Goal: Task Accomplishment & Management: Manage account settings

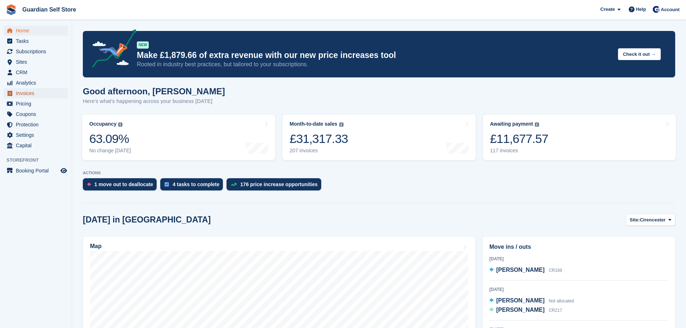
click at [33, 93] on span "Invoices" at bounding box center [37, 93] width 43 height 10
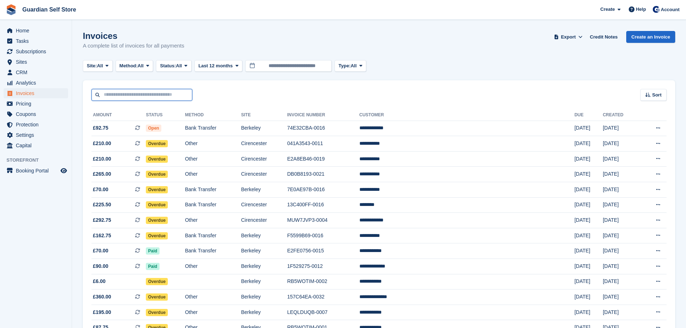
click at [157, 91] on input "text" at bounding box center [141, 95] width 101 height 12
type input "****"
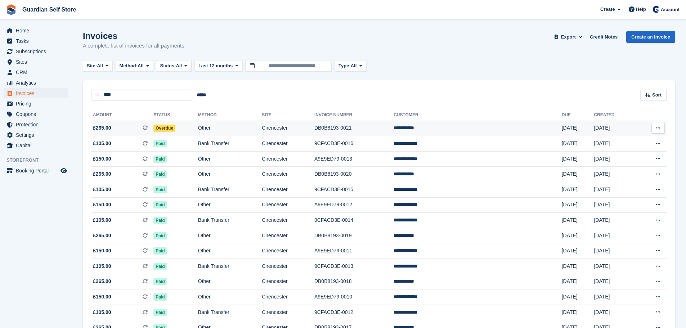
click at [119, 128] on span "£265.00 This is a recurring subscription invoice." at bounding box center [122, 128] width 62 height 8
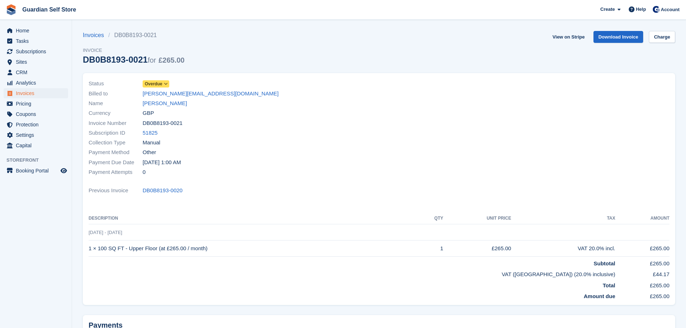
click at [155, 85] on span "Overdue" at bounding box center [154, 84] width 18 height 6
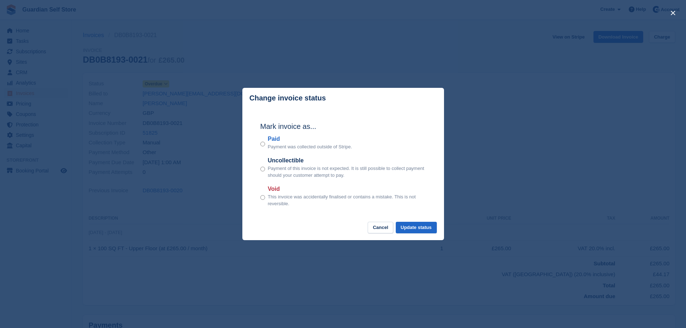
click at [275, 141] on label "Paid" at bounding box center [310, 139] width 84 height 9
click at [419, 224] on button "Update status" at bounding box center [416, 228] width 41 height 12
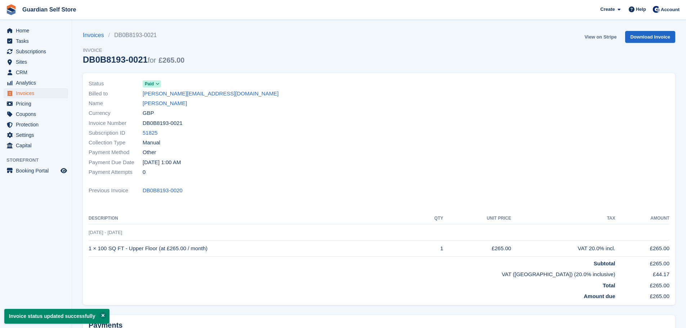
click at [606, 38] on link "View on Stripe" at bounding box center [600, 37] width 38 height 12
click at [32, 91] on span "Invoices" at bounding box center [37, 93] width 43 height 10
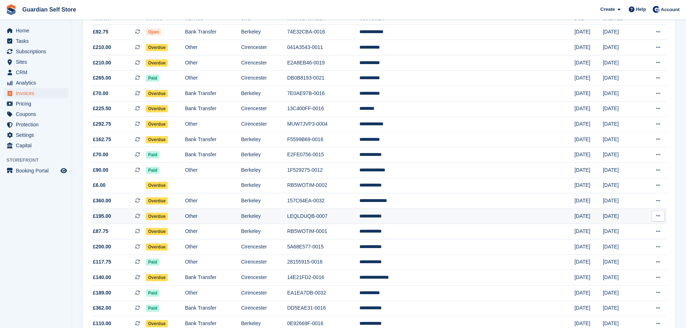
scroll to position [120, 0]
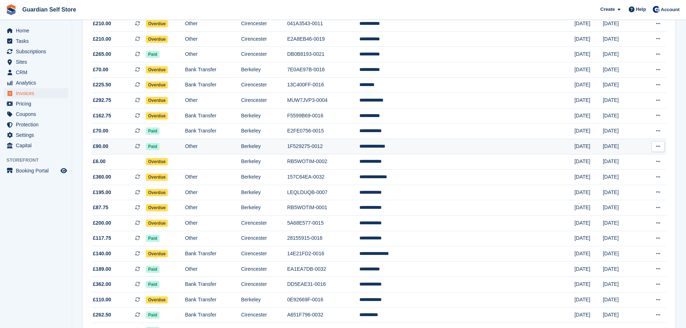
click at [287, 151] on td "Berkeley" at bounding box center [264, 146] width 46 height 15
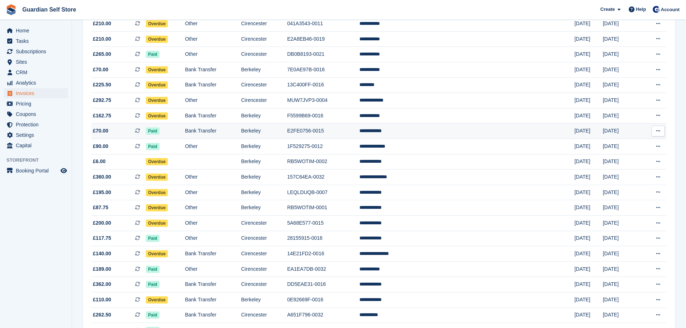
click at [216, 135] on td "Bank Transfer" at bounding box center [213, 130] width 56 height 15
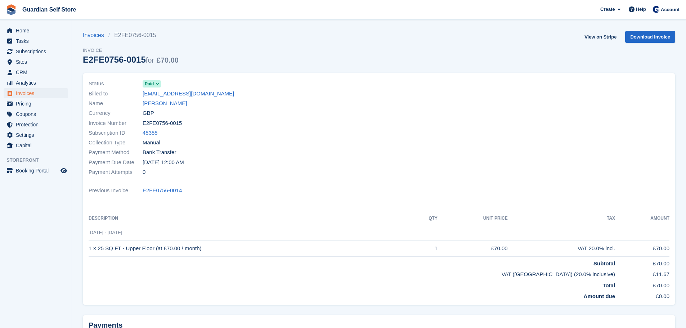
click at [597, 37] on link "View on Stripe" at bounding box center [600, 37] width 38 height 12
click at [41, 43] on span "Tasks" at bounding box center [37, 41] width 43 height 10
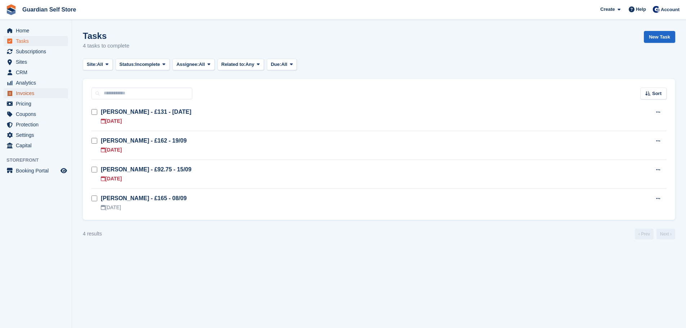
click at [33, 91] on span "Invoices" at bounding box center [37, 93] width 43 height 10
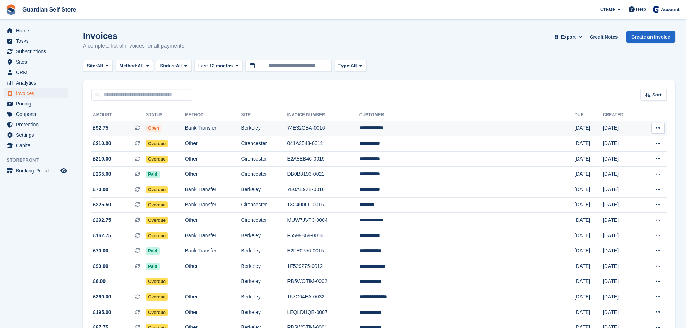
click at [241, 131] on td "Bank Transfer" at bounding box center [213, 128] width 56 height 15
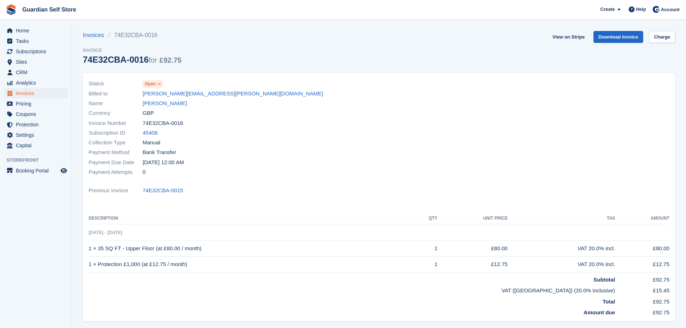
click at [152, 85] on span "Open" at bounding box center [150, 84] width 11 height 6
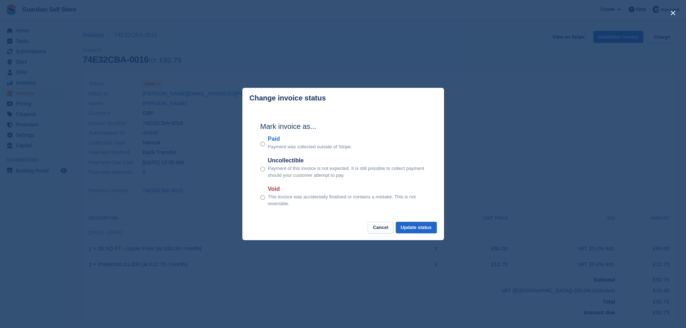
click at [276, 140] on label "Paid" at bounding box center [310, 139] width 84 height 9
click at [416, 229] on button "Update status" at bounding box center [416, 228] width 41 height 12
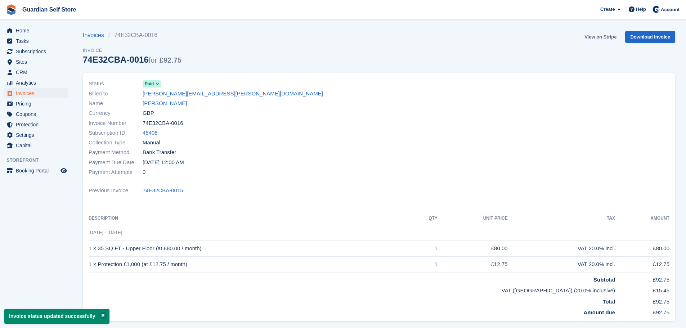
click at [599, 36] on link "View on Stripe" at bounding box center [600, 37] width 38 height 12
click at [40, 37] on span "Tasks" at bounding box center [37, 41] width 43 height 10
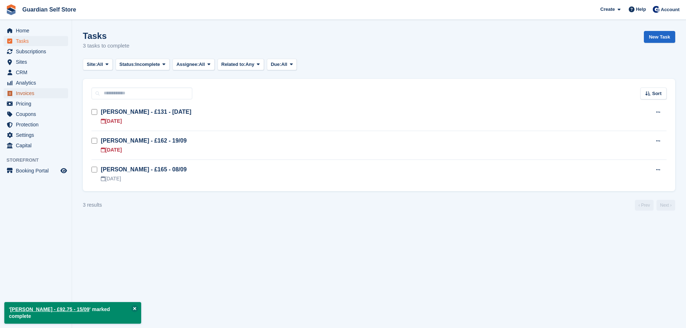
click at [34, 95] on span "Invoices" at bounding box center [37, 93] width 43 height 10
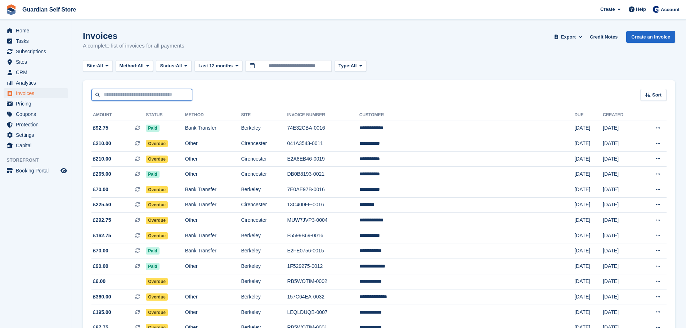
click at [139, 96] on input "text" at bounding box center [141, 95] width 101 height 12
type input "******"
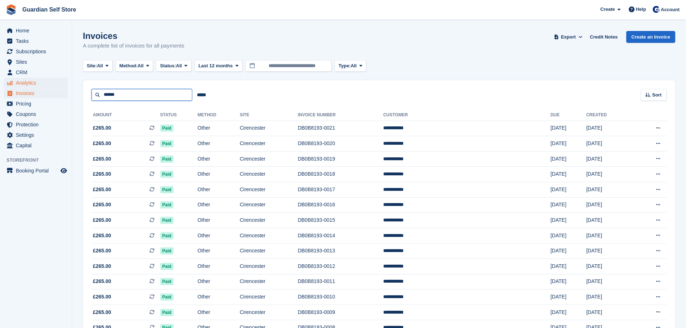
drag, startPoint x: 139, startPoint y: 95, endPoint x: 54, endPoint y: 86, distance: 85.8
click at [54, 86] on div "Home Tasks Subscriptions Subscriptions Subscriptions Price increases NEW Price …" at bounding box center [343, 208] width 686 height 417
type input "****"
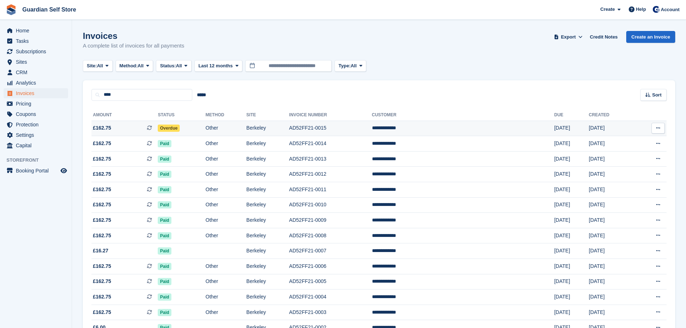
click at [103, 122] on td "£162.75 This is a recurring subscription invoice." at bounding box center [124, 128] width 66 height 15
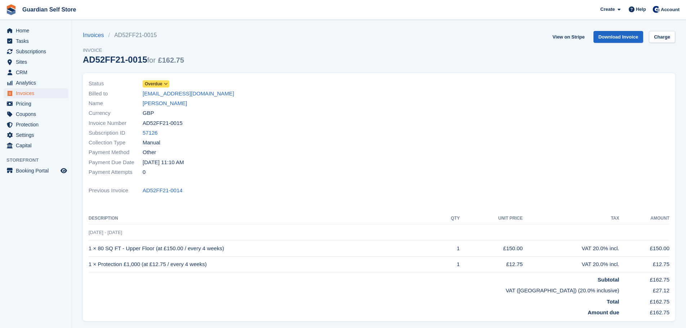
click at [153, 85] on span "Overdue" at bounding box center [154, 84] width 18 height 6
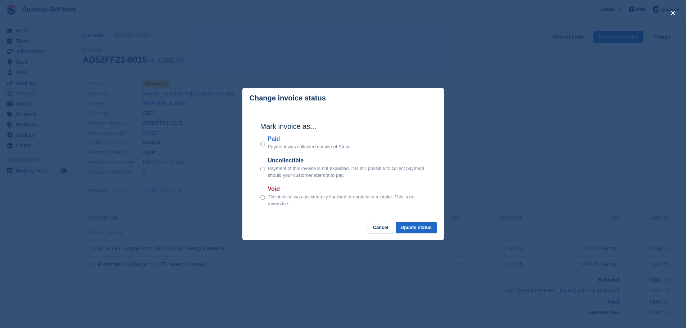
click at [275, 143] on label "Paid" at bounding box center [310, 139] width 84 height 9
click at [417, 226] on button "Update status" at bounding box center [416, 228] width 41 height 12
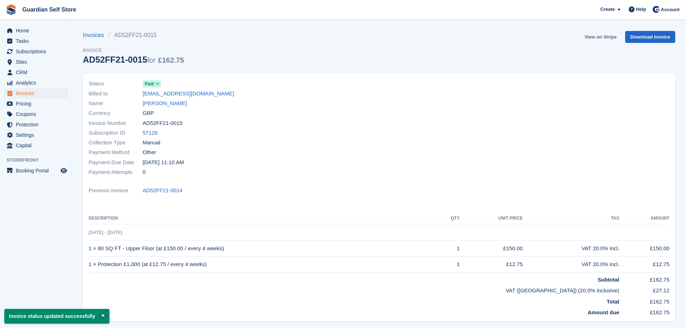
click at [591, 37] on link "View on Stripe" at bounding box center [600, 37] width 38 height 12
click at [36, 94] on span "Invoices" at bounding box center [37, 93] width 43 height 10
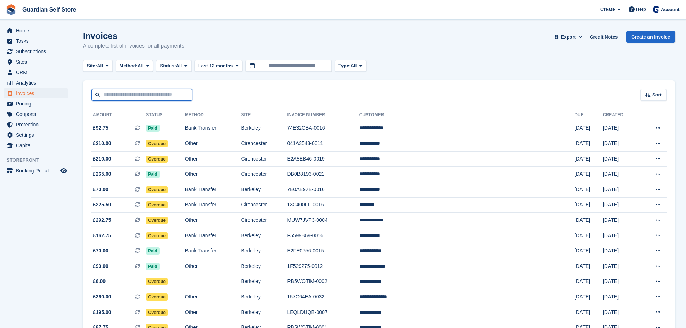
click at [127, 94] on input "text" at bounding box center [141, 95] width 101 height 12
type input "*****"
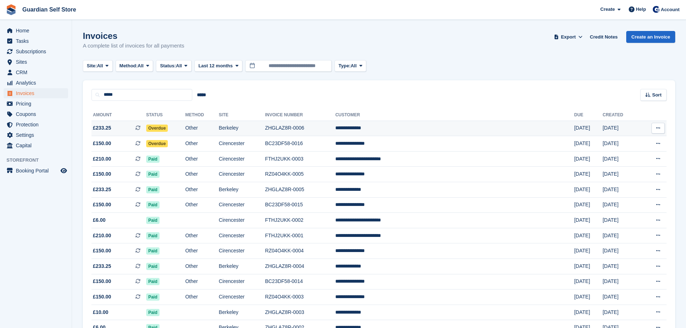
click at [125, 129] on span "£233.25 This is a recurring subscription invoice." at bounding box center [118, 128] width 55 height 8
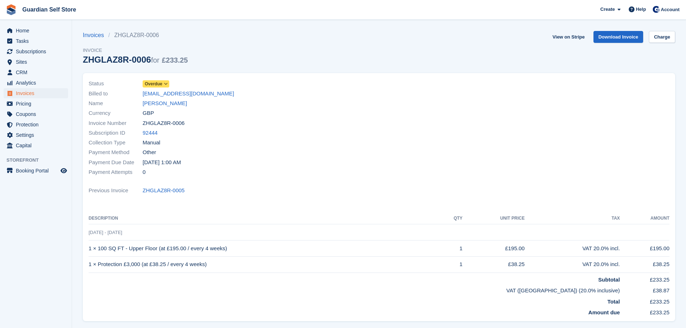
click at [156, 83] on span "Overdue" at bounding box center [154, 84] width 18 height 6
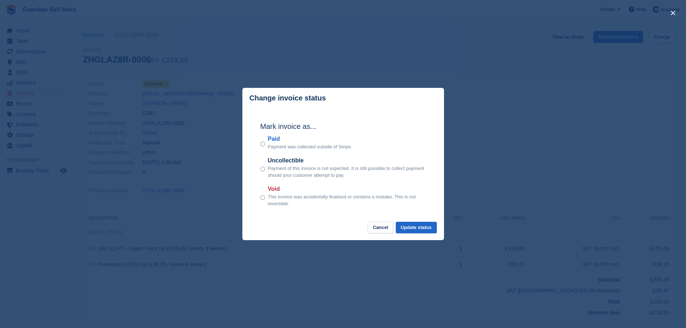
click at [276, 137] on label "Paid" at bounding box center [310, 139] width 84 height 9
click at [432, 230] on button "Update status" at bounding box center [416, 228] width 41 height 12
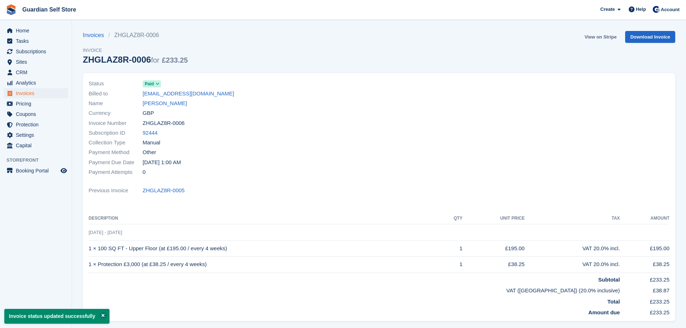
click at [592, 38] on link "View on Stripe" at bounding box center [600, 37] width 38 height 12
click at [37, 90] on span "Invoices" at bounding box center [37, 93] width 43 height 10
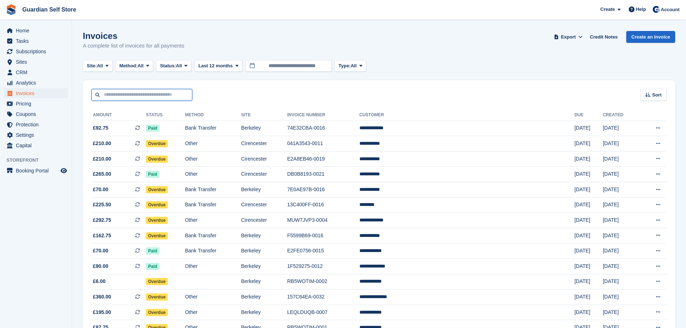
click at [141, 93] on input "text" at bounding box center [141, 95] width 101 height 12
type input "****"
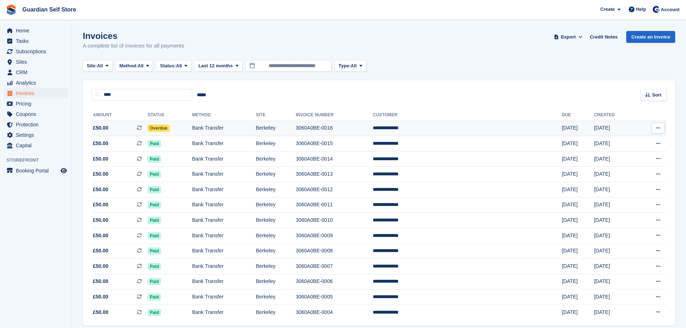
click at [137, 125] on span "£50.00 This is a recurring subscription invoice." at bounding box center [119, 128] width 56 height 8
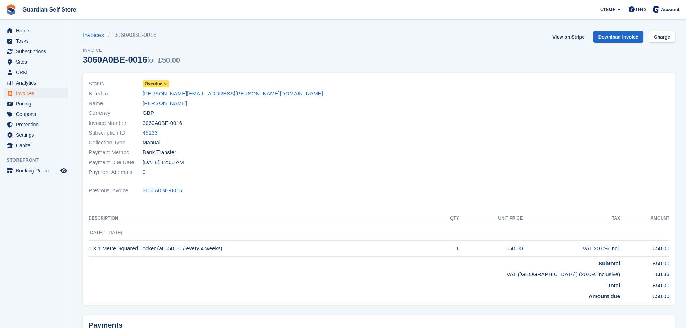
click at [151, 84] on span "Overdue" at bounding box center [154, 84] width 18 height 6
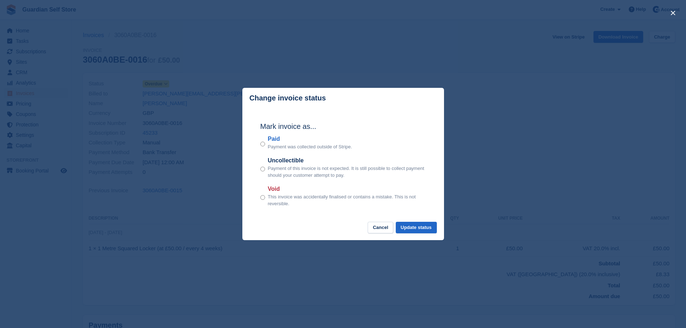
click at [275, 139] on label "Paid" at bounding box center [310, 139] width 84 height 9
click at [419, 226] on button "Update status" at bounding box center [416, 228] width 41 height 12
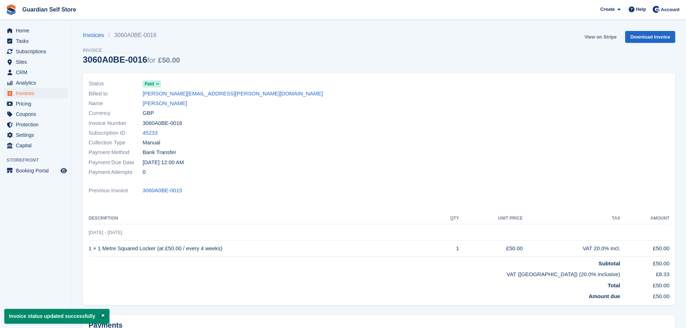
click at [598, 37] on link "View on Stripe" at bounding box center [600, 37] width 38 height 12
click at [40, 95] on span "Invoices" at bounding box center [37, 93] width 43 height 10
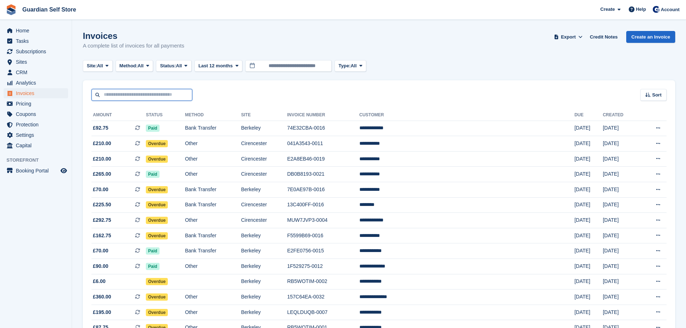
click at [127, 96] on input "text" at bounding box center [141, 95] width 101 height 12
type input "****"
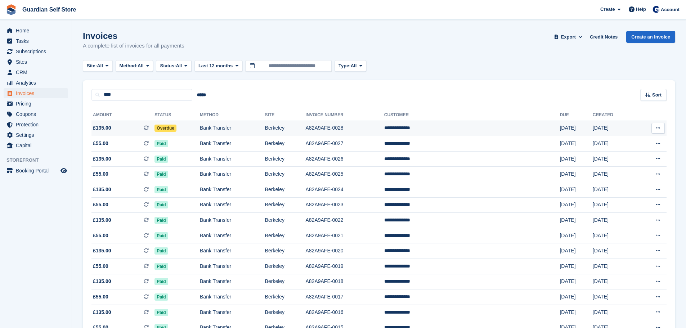
click at [119, 131] on span "£135.00 This is a recurring subscription invoice." at bounding box center [122, 128] width 63 height 8
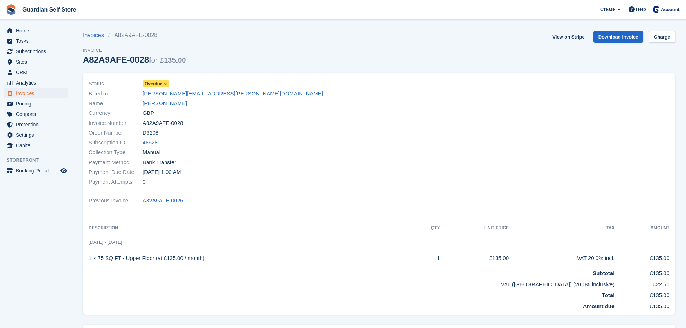
click at [160, 84] on span "Overdue" at bounding box center [154, 84] width 18 height 6
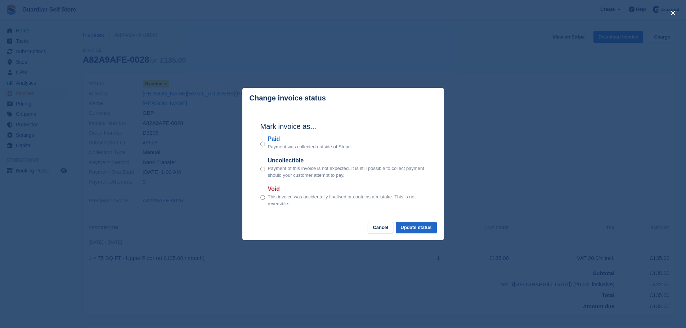
click at [276, 140] on label "Paid" at bounding box center [310, 139] width 84 height 9
click at [419, 226] on button "Update status" at bounding box center [416, 228] width 41 height 12
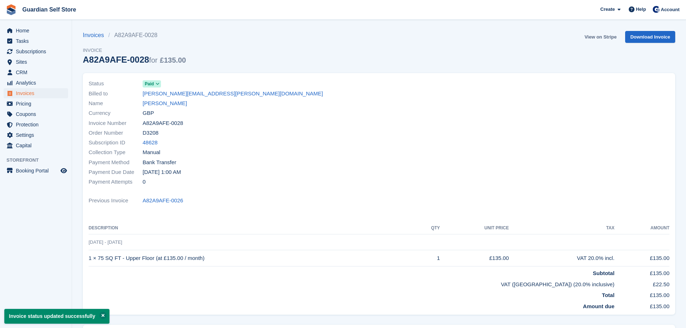
click at [595, 38] on link "View on Stripe" at bounding box center [600, 37] width 38 height 12
click at [165, 103] on link "Rachel Royston" at bounding box center [165, 103] width 44 height 8
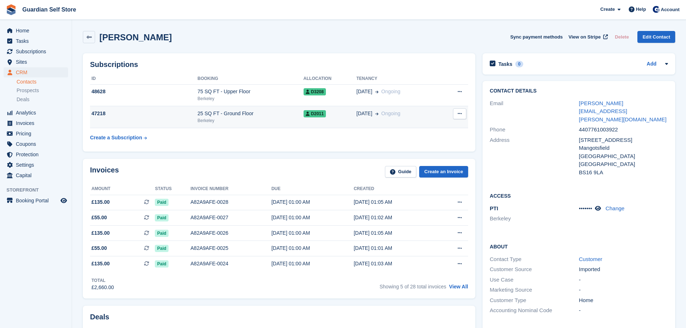
click at [242, 112] on div "25 SQ FT - Ground Floor" at bounding box center [251, 114] width 106 height 8
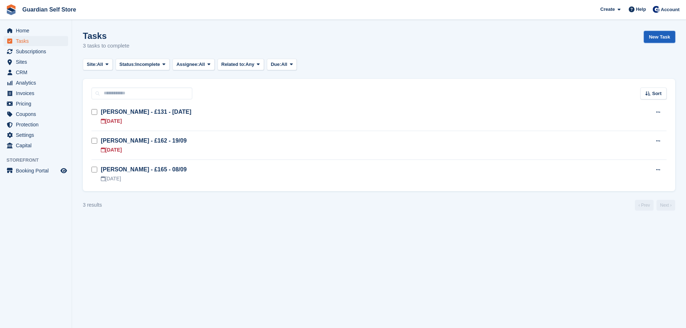
click at [654, 36] on link "New Task" at bounding box center [659, 37] width 31 height 12
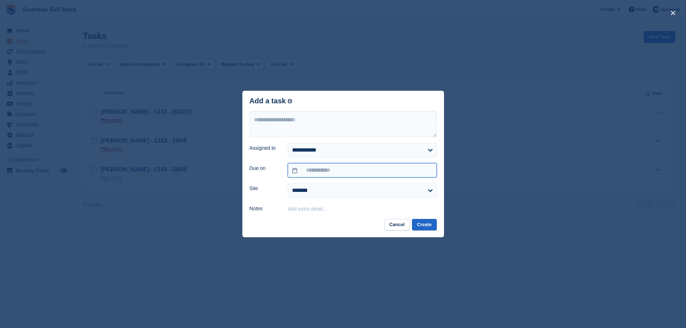
click at [313, 173] on input "text" at bounding box center [362, 170] width 149 height 14
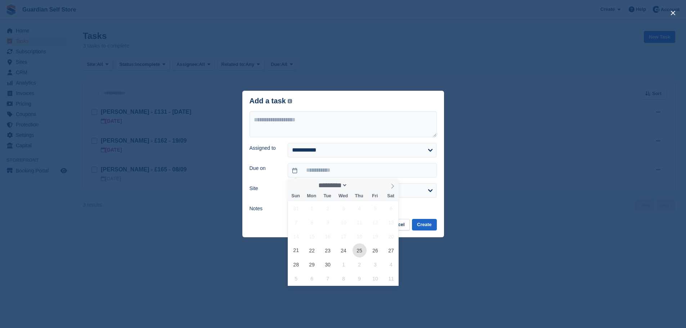
click at [360, 248] on span "25" at bounding box center [359, 250] width 14 height 14
type input "**********"
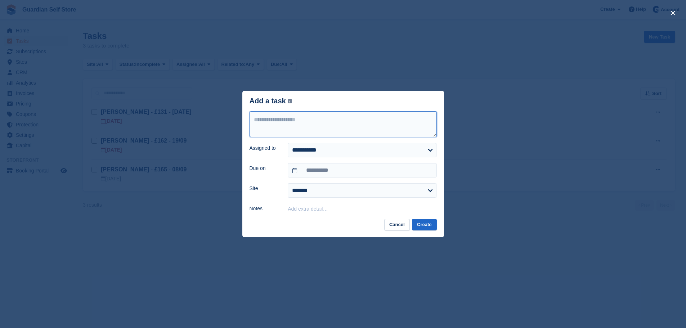
click at [281, 130] on textarea at bounding box center [342, 124] width 187 height 26
type textarea "**********"
click at [419, 221] on button "Create" at bounding box center [424, 225] width 24 height 12
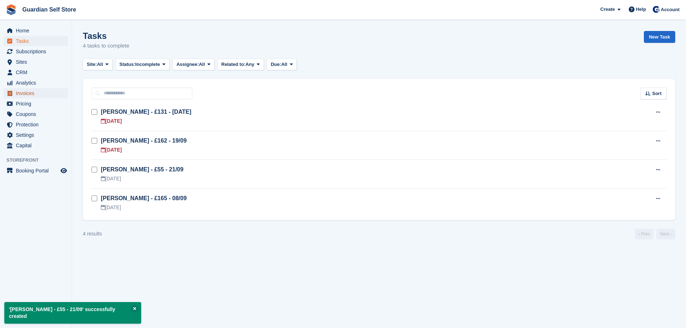
click at [28, 91] on span "Invoices" at bounding box center [37, 93] width 43 height 10
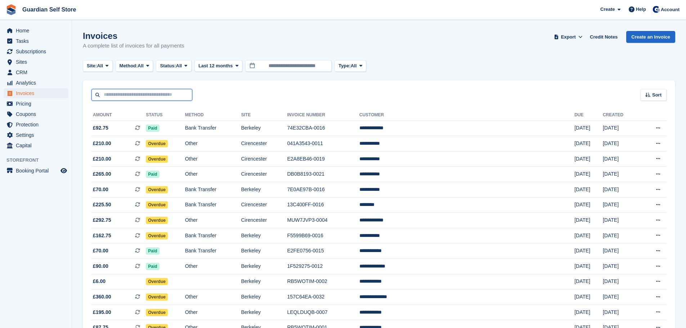
click at [119, 96] on input "text" at bounding box center [141, 95] width 101 height 12
type input "****"
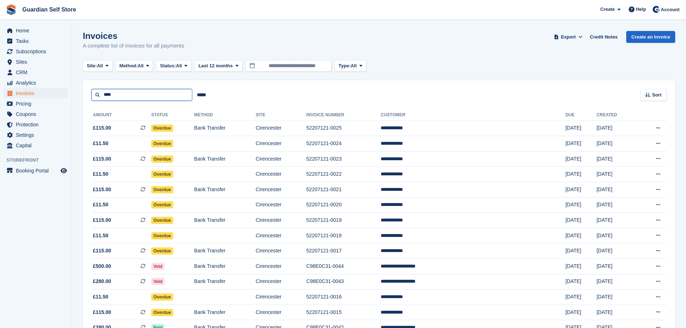
drag, startPoint x: 133, startPoint y: 99, endPoint x: 65, endPoint y: 98, distance: 68.4
type input "*********"
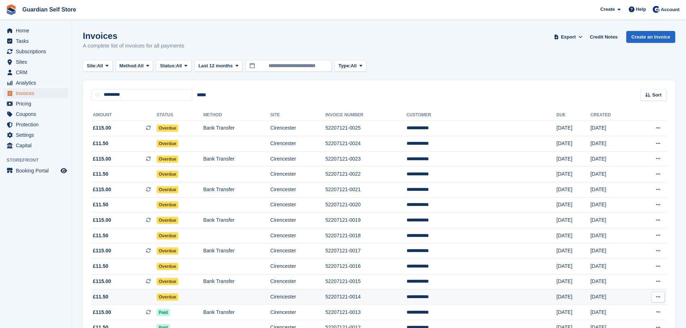
click at [129, 295] on span "£11.50" at bounding box center [123, 297] width 65 height 8
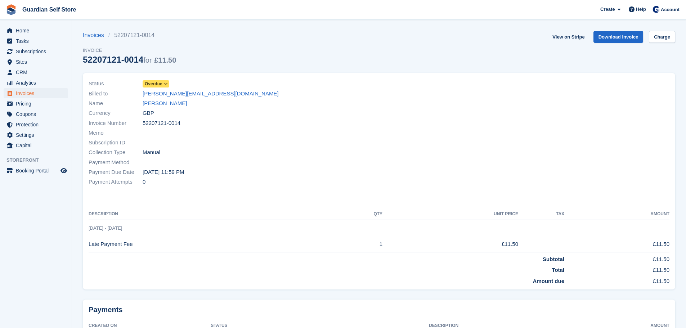
click at [154, 80] on span "Overdue" at bounding box center [156, 83] width 27 height 7
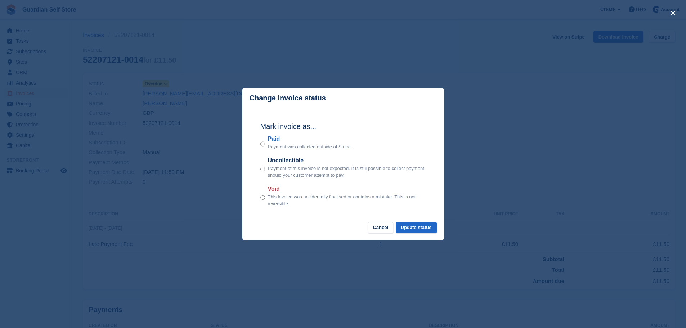
click at [270, 139] on label "Paid" at bounding box center [310, 139] width 84 height 9
click at [425, 226] on button "Update status" at bounding box center [416, 228] width 41 height 12
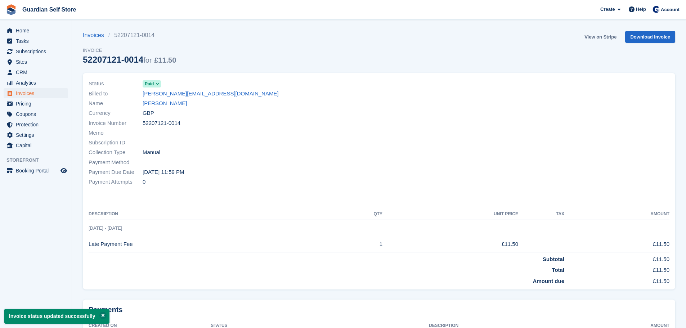
click at [592, 39] on link "View on Stripe" at bounding box center [600, 37] width 38 height 12
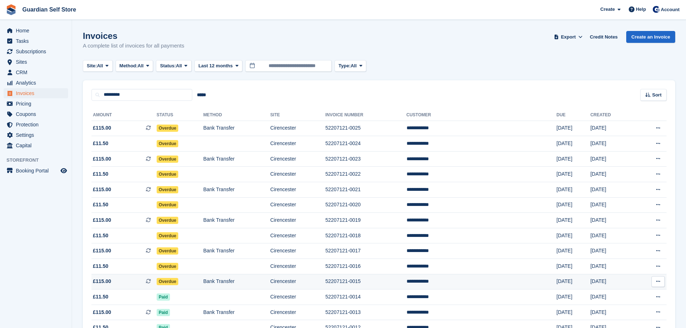
drag, startPoint x: 0, startPoint y: 0, endPoint x: 179, endPoint y: 283, distance: 334.8
click at [179, 283] on span "Overdue" at bounding box center [168, 281] width 22 height 7
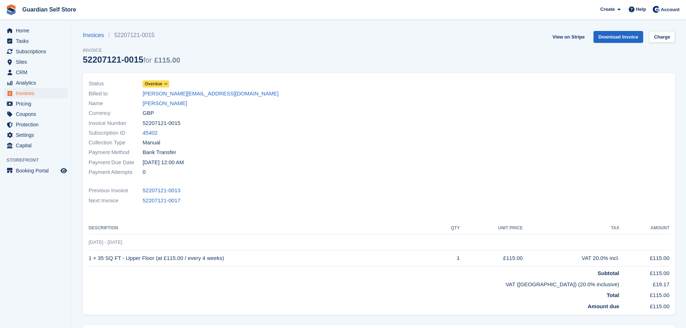
click at [156, 85] on span "Overdue" at bounding box center [154, 84] width 18 height 6
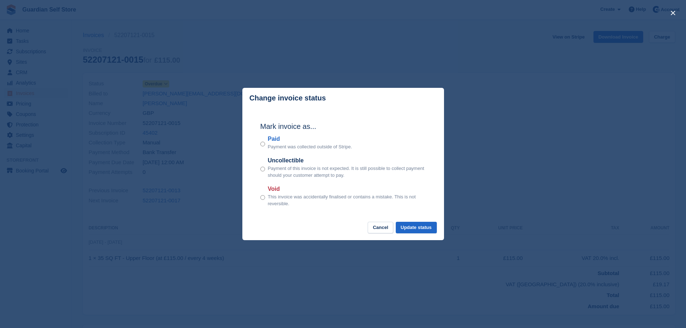
click at [274, 139] on label "Paid" at bounding box center [310, 139] width 84 height 9
click at [418, 227] on button "Update status" at bounding box center [416, 228] width 41 height 12
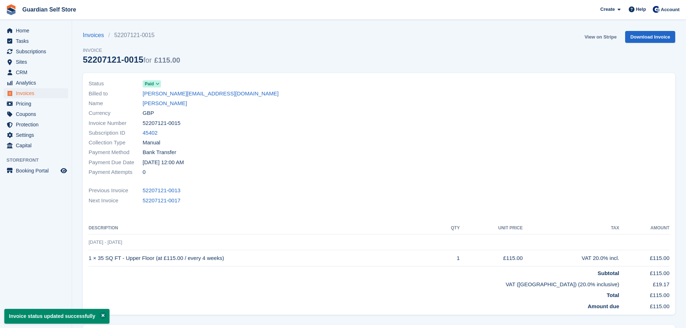
click at [594, 36] on link "View on Stripe" at bounding box center [600, 37] width 38 height 12
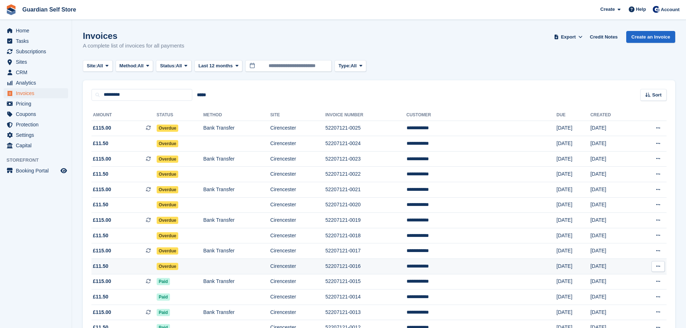
click at [136, 264] on span "£11.50" at bounding box center [123, 266] width 65 height 8
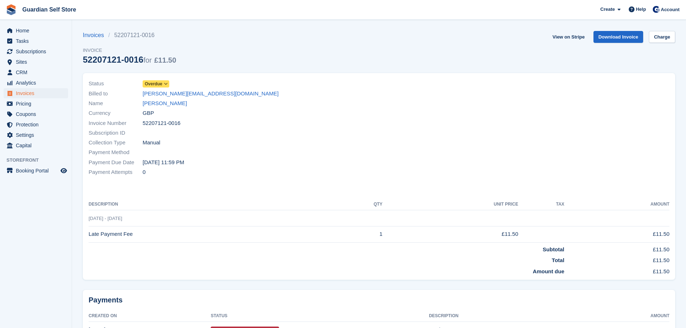
click at [159, 84] on span "Overdue" at bounding box center [154, 84] width 18 height 6
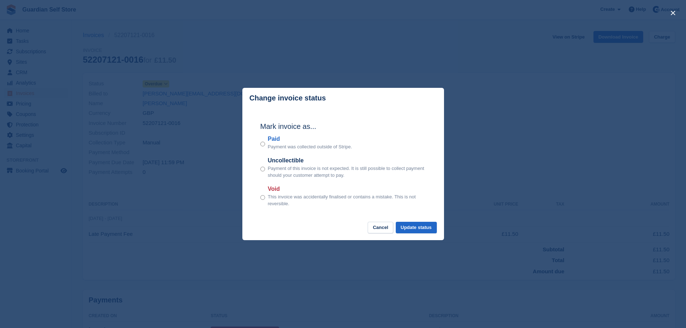
click at [275, 139] on label "Paid" at bounding box center [310, 139] width 84 height 9
click at [410, 230] on button "Update status" at bounding box center [416, 228] width 41 height 12
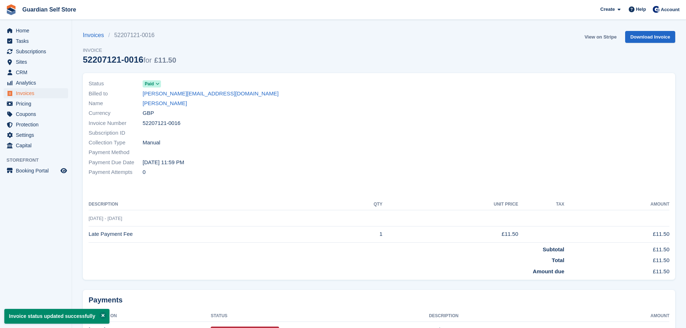
click at [592, 38] on link "View on Stripe" at bounding box center [600, 37] width 38 height 12
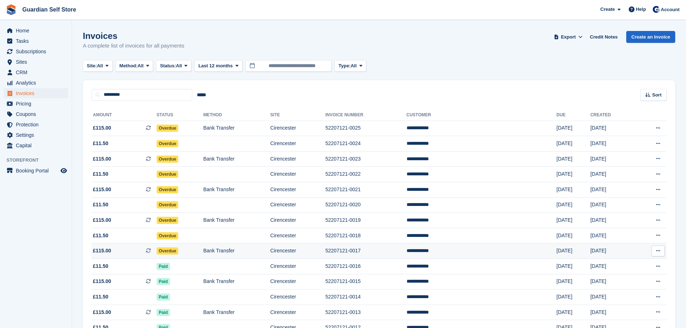
drag, startPoint x: 0, startPoint y: 0, endPoint x: 186, endPoint y: 249, distance: 311.0
click at [186, 249] on td "Overdue" at bounding box center [180, 250] width 47 height 15
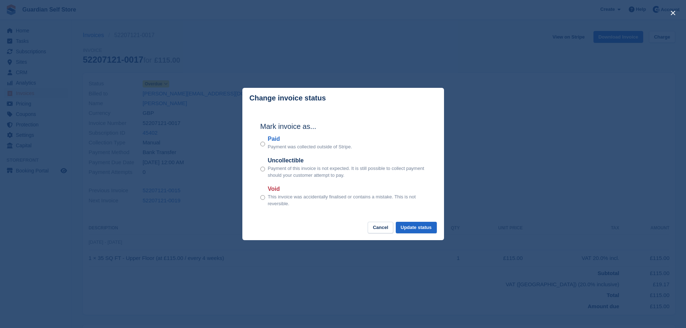
click at [272, 143] on label "Paid" at bounding box center [310, 139] width 84 height 9
click at [417, 231] on button "Update status" at bounding box center [416, 228] width 41 height 12
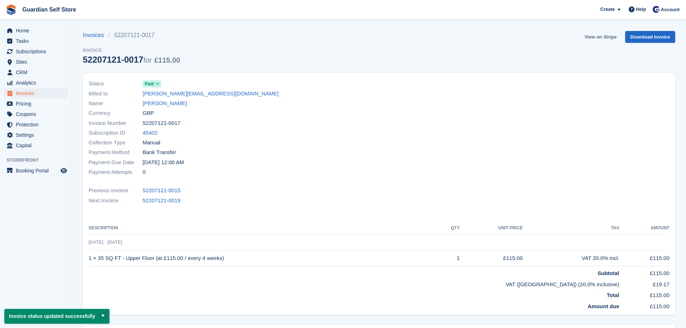
click at [591, 36] on link "View on Stripe" at bounding box center [600, 37] width 38 height 12
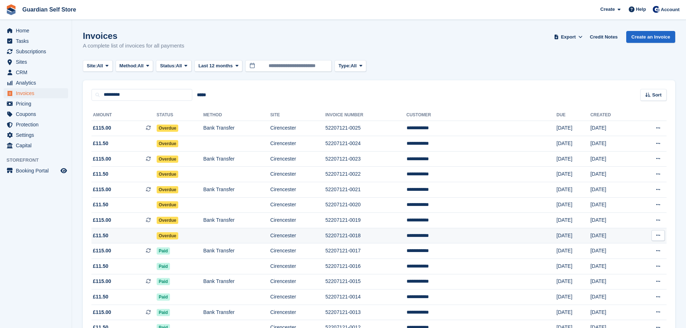
click at [177, 232] on span "Overdue" at bounding box center [168, 235] width 22 height 7
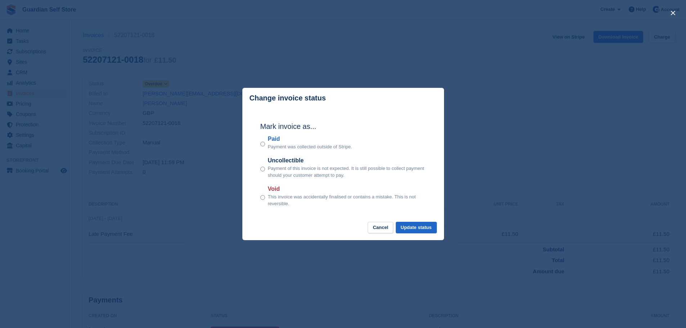
click at [275, 140] on label "Paid" at bounding box center [310, 139] width 84 height 9
click at [412, 231] on button "Update status" at bounding box center [416, 228] width 41 height 12
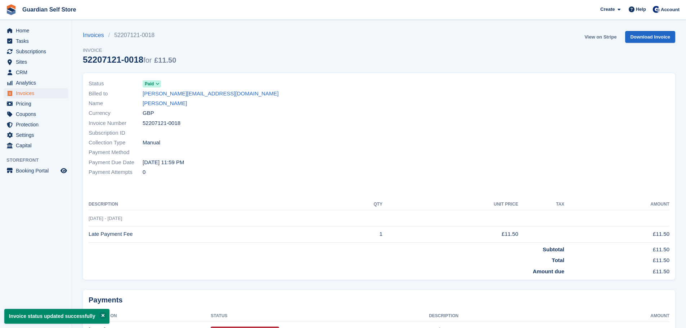
click at [594, 38] on link "View on Stripe" at bounding box center [600, 37] width 38 height 12
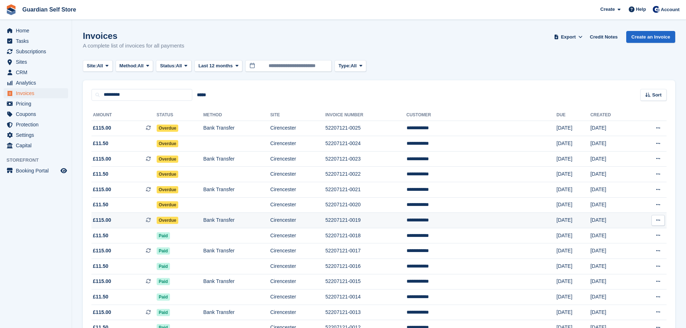
drag, startPoint x: 0, startPoint y: 0, endPoint x: 188, endPoint y: 223, distance: 291.7
click at [188, 223] on td "Overdue" at bounding box center [180, 220] width 47 height 15
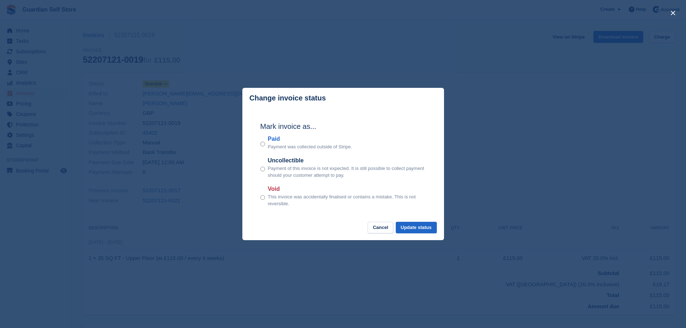
click at [276, 138] on label "Paid" at bounding box center [310, 139] width 84 height 9
click at [419, 228] on button "Update status" at bounding box center [416, 228] width 41 height 12
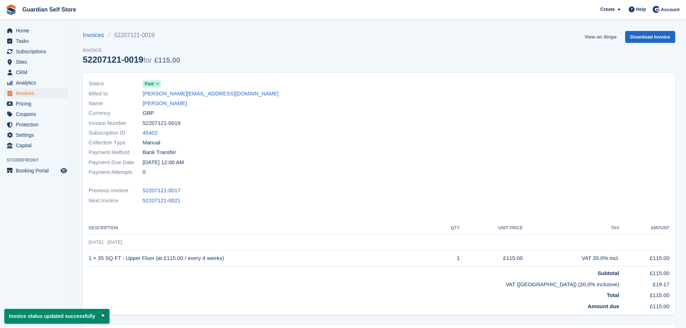
click at [595, 39] on link "View on Stripe" at bounding box center [600, 37] width 38 height 12
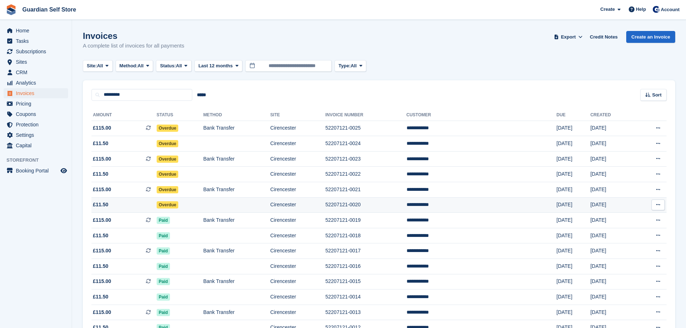
click at [128, 203] on span "£11.50" at bounding box center [123, 205] width 65 height 8
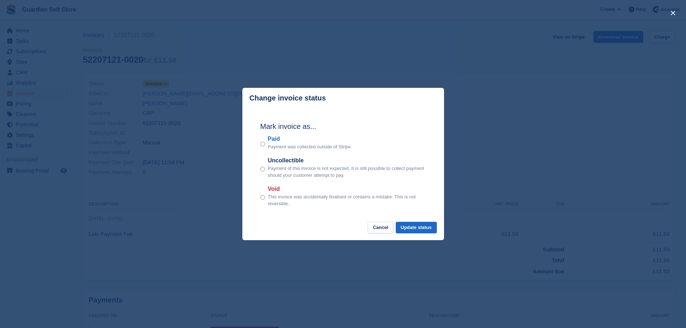
click at [274, 140] on label "Paid" at bounding box center [310, 139] width 84 height 9
click at [419, 229] on button "Update status" at bounding box center [416, 228] width 41 height 12
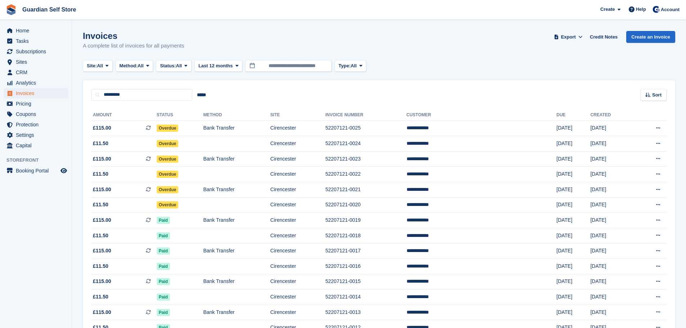
click at [132, 204] on span "£11.50" at bounding box center [123, 205] width 65 height 8
click at [129, 189] on span "£115.00 This is a recurring subscription invoice." at bounding box center [123, 190] width 65 height 8
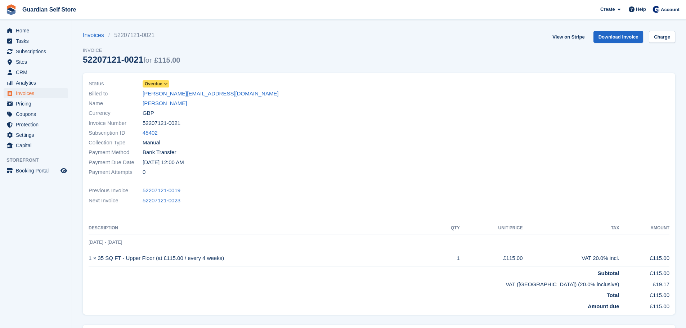
click at [161, 84] on span "Overdue" at bounding box center [154, 84] width 18 height 6
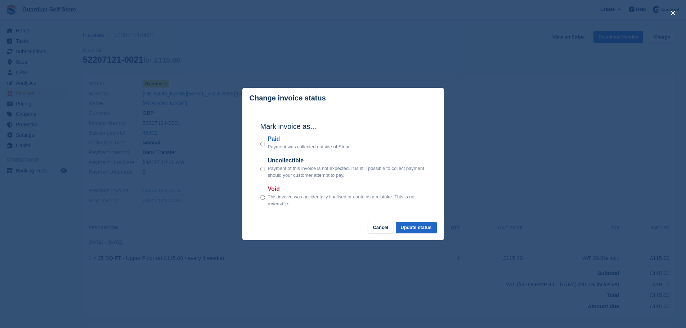
click at [272, 137] on label "Paid" at bounding box center [310, 139] width 84 height 9
click at [412, 226] on button "Update status" at bounding box center [416, 228] width 41 height 12
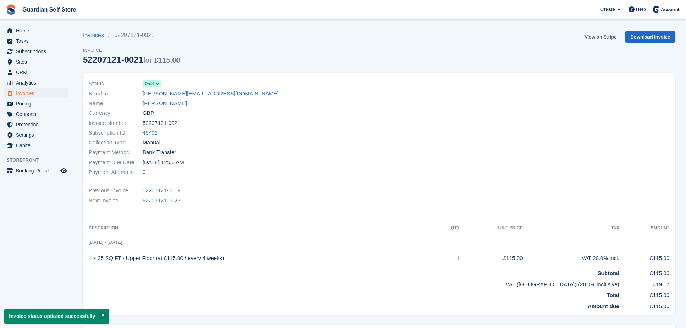
click at [592, 38] on link "View on Stripe" at bounding box center [600, 37] width 38 height 12
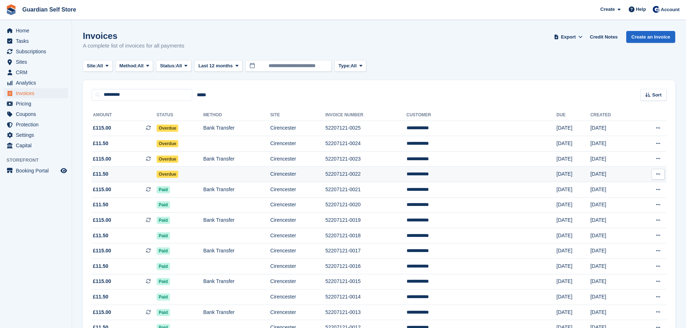
click at [132, 176] on span "£11.50" at bounding box center [123, 174] width 65 height 8
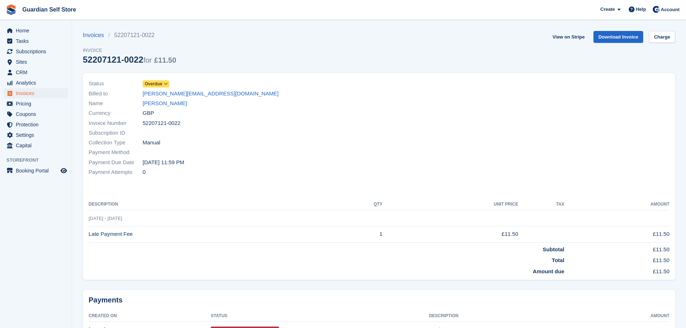
click at [153, 81] on span "Overdue" at bounding box center [154, 84] width 18 height 6
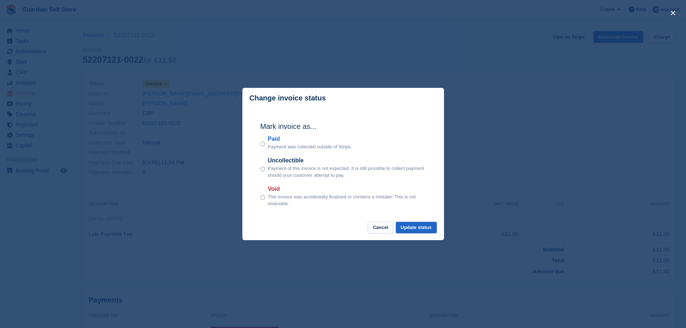
click at [277, 141] on label "Paid" at bounding box center [310, 139] width 84 height 9
click at [425, 230] on button "Update status" at bounding box center [416, 228] width 41 height 12
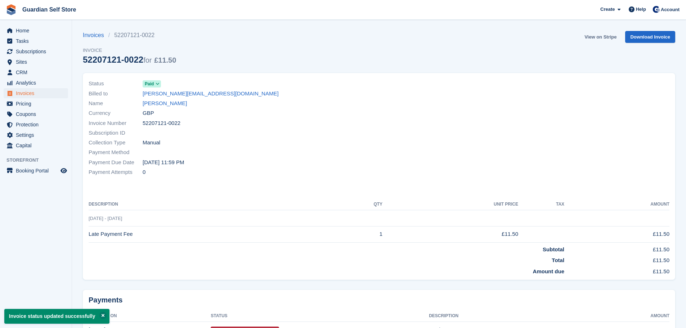
click at [592, 35] on link "View on Stripe" at bounding box center [600, 37] width 38 height 12
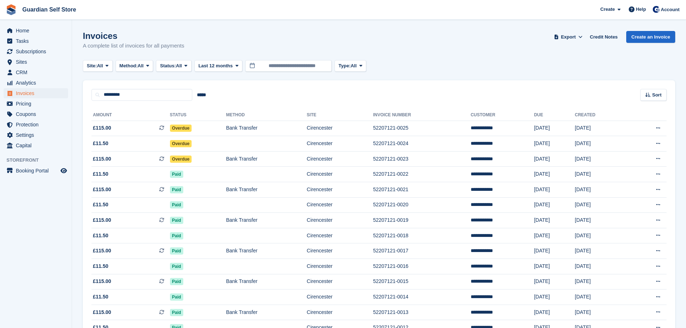
click at [132, 161] on span "£115.00 This is a recurring subscription invoice." at bounding box center [130, 159] width 78 height 8
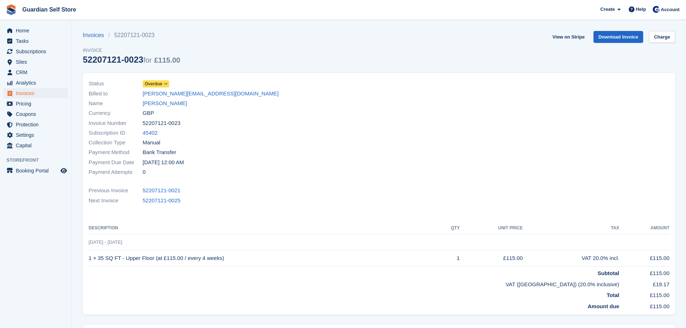
click at [156, 84] on span "Overdue" at bounding box center [154, 84] width 18 height 6
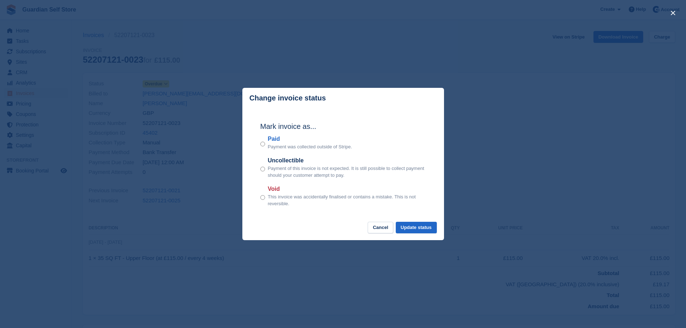
click at [276, 138] on label "Paid" at bounding box center [310, 139] width 84 height 9
click at [416, 226] on button "Update status" at bounding box center [416, 228] width 41 height 12
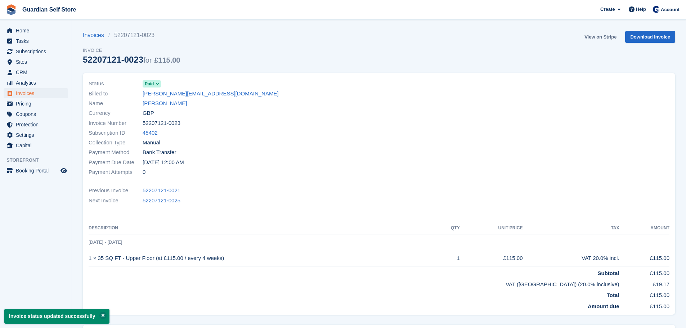
click at [594, 37] on link "View on Stripe" at bounding box center [600, 37] width 38 height 12
click at [42, 92] on span "Invoices" at bounding box center [37, 93] width 43 height 10
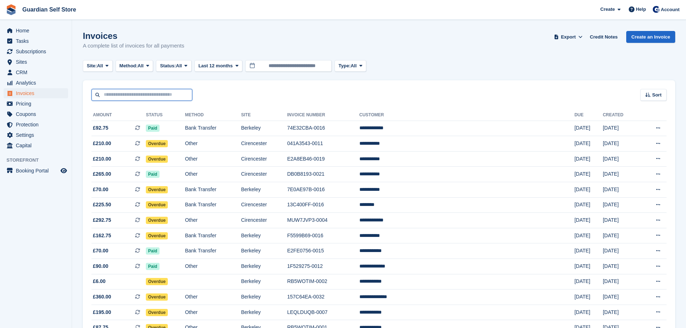
click at [146, 90] on input "text" at bounding box center [141, 95] width 101 height 12
type input "*****"
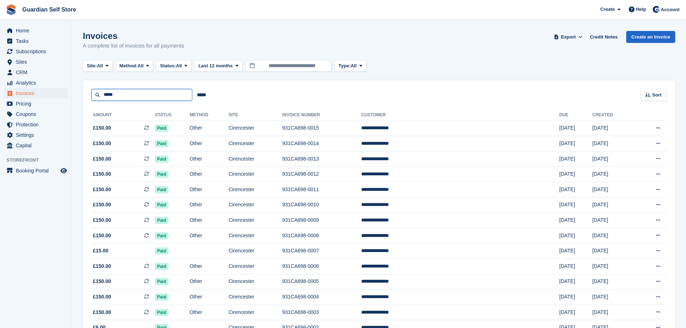
drag, startPoint x: 125, startPoint y: 96, endPoint x: 87, endPoint y: 95, distance: 38.5
click at [88, 95] on div "***** ***** Sort Sort by Date created Created (oldest first) Created (newest fi…" at bounding box center [379, 90] width 592 height 21
type input "*****"
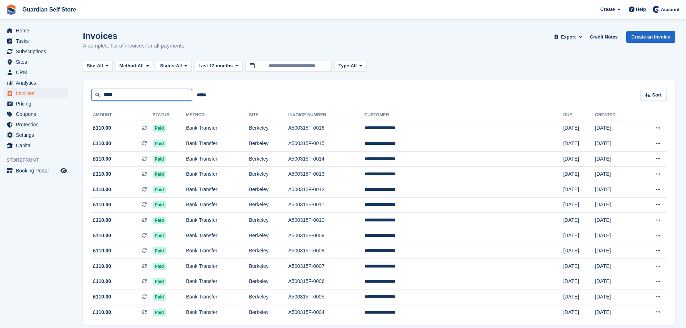
drag, startPoint x: 145, startPoint y: 96, endPoint x: 19, endPoint y: 93, distance: 126.0
click at [19, 93] on div "Home Tasks Subscriptions Subscriptions Subscriptions Price increases NEW Price …" at bounding box center [343, 178] width 686 height 356
type input "****"
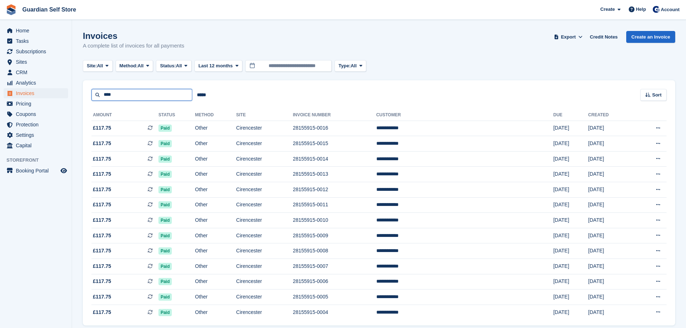
drag, startPoint x: 122, startPoint y: 100, endPoint x: 54, endPoint y: 91, distance: 68.3
click at [54, 91] on div "Home Tasks Subscriptions Subscriptions Subscriptions Price increases NEW Price …" at bounding box center [343, 178] width 686 height 356
type input "****"
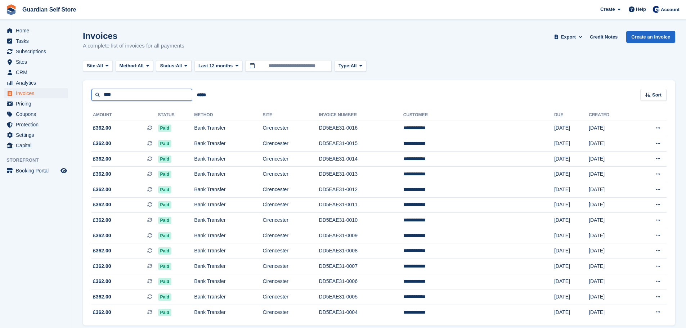
drag, startPoint x: 123, startPoint y: 98, endPoint x: 78, endPoint y: 96, distance: 45.1
click at [78, 96] on section "Invoices A complete list of invoices for all payments Export Export Invoices Ex…" at bounding box center [379, 178] width 614 height 356
type input "****"
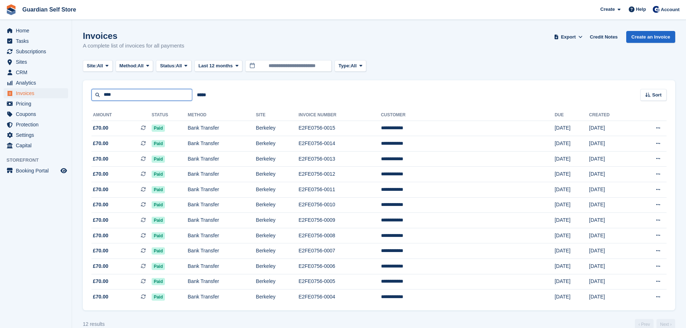
drag, startPoint x: 117, startPoint y: 98, endPoint x: 41, endPoint y: 94, distance: 76.4
click at [41, 94] on div "Home Tasks Subscriptions Subscriptions Subscriptions Price increases NEW Price …" at bounding box center [343, 170] width 686 height 340
type input "****"
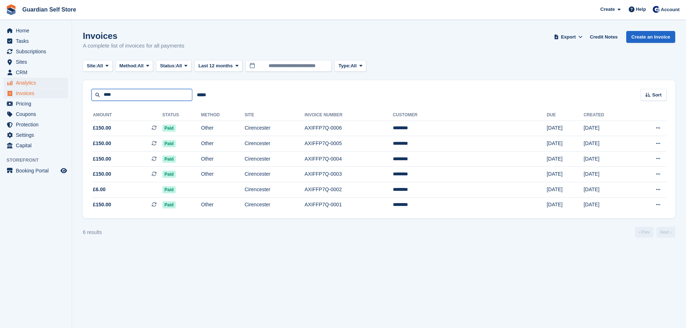
drag, startPoint x: 150, startPoint y: 98, endPoint x: 48, endPoint y: 86, distance: 102.3
click at [49, 86] on div "Home Tasks Subscriptions Subscriptions Subscriptions Price increases NEW Price …" at bounding box center [343, 164] width 686 height 328
type input "*****"
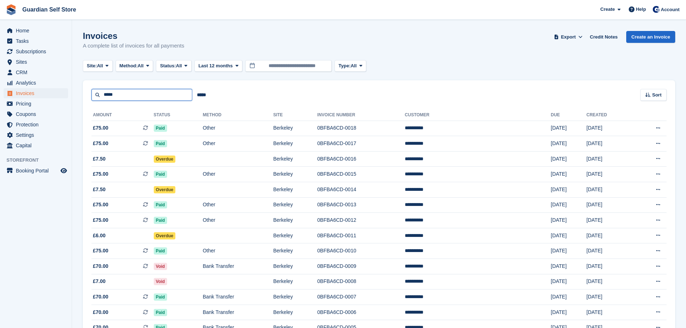
drag, startPoint x: 119, startPoint y: 95, endPoint x: 9, endPoint y: 95, distance: 110.5
click at [9, 95] on div "Home Tasks Subscriptions Subscriptions Subscriptions Price increases NEW Price …" at bounding box center [343, 201] width 686 height 402
type input "****"
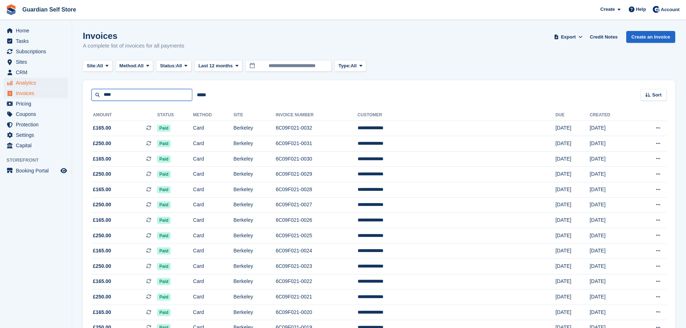
drag, startPoint x: 148, startPoint y: 95, endPoint x: 57, endPoint y: 86, distance: 91.5
click at [57, 86] on div "Home Tasks Subscriptions Subscriptions Subscriptions Price increases NEW Price …" at bounding box center [343, 277] width 686 height 555
type input "****"
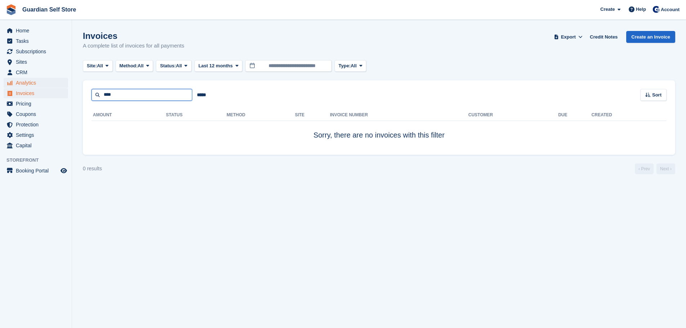
drag, startPoint x: 126, startPoint y: 94, endPoint x: 29, endPoint y: 86, distance: 97.1
click at [29, 86] on div "Home Tasks Subscriptions Subscriptions Subscriptions Price increases NEW Price …" at bounding box center [343, 164] width 686 height 328
type input "****"
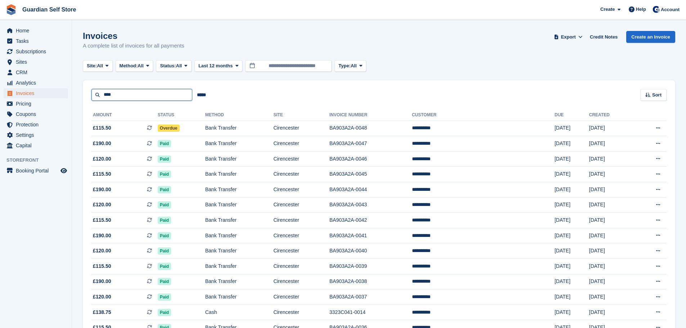
drag, startPoint x: 119, startPoint y: 94, endPoint x: 57, endPoint y: 89, distance: 62.5
type input "****"
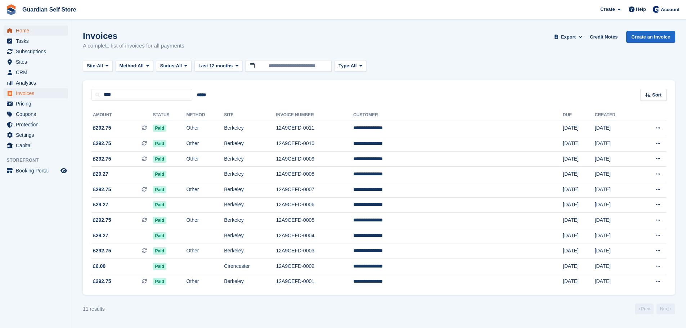
click at [32, 33] on span "Home" at bounding box center [37, 31] width 43 height 10
